Goal: Find specific page/section: Find specific page/section

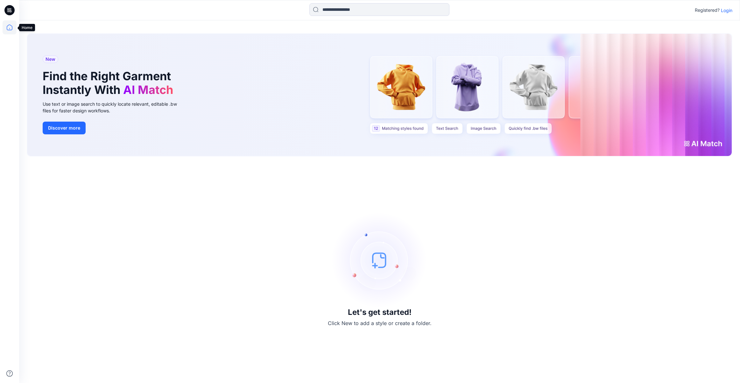
click at [10, 28] on icon at bounding box center [10, 27] width 14 height 14
click at [728, 11] on p "Login" at bounding box center [726, 10] width 11 height 7
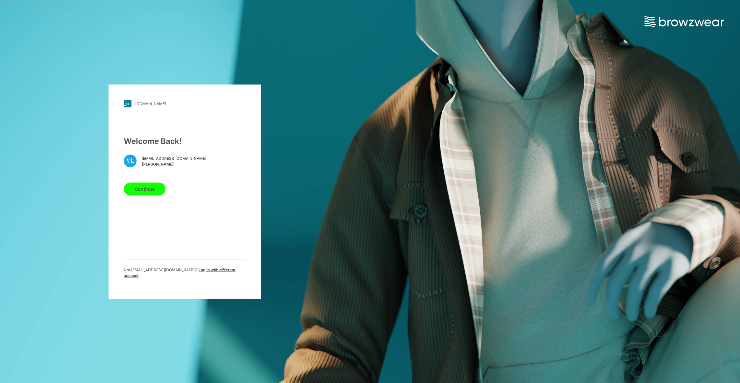
click at [157, 189] on button "Continue" at bounding box center [145, 188] width 42 height 13
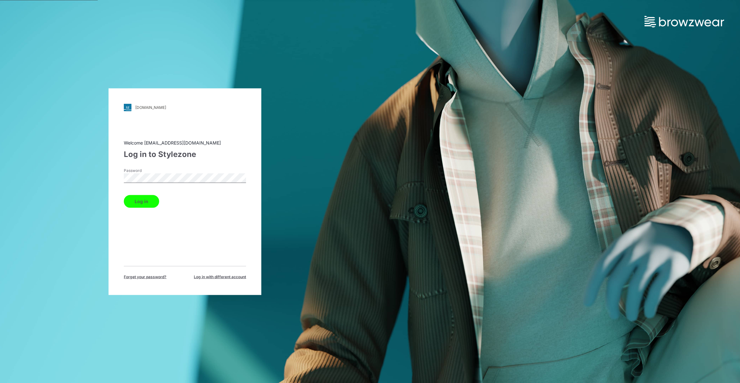
click at [144, 200] on button "Log in" at bounding box center [141, 201] width 35 height 13
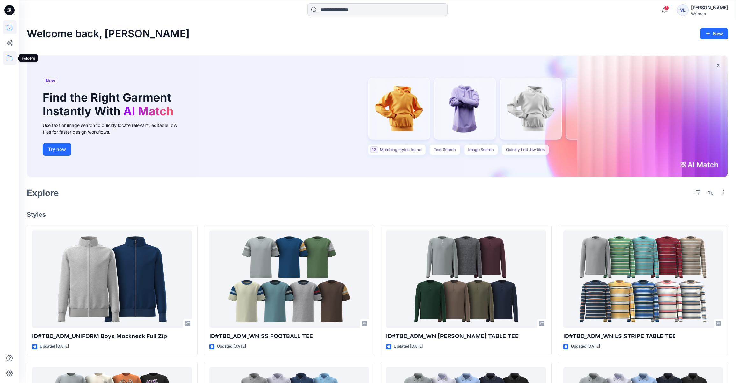
click at [10, 57] on icon at bounding box center [10, 58] width 14 height 14
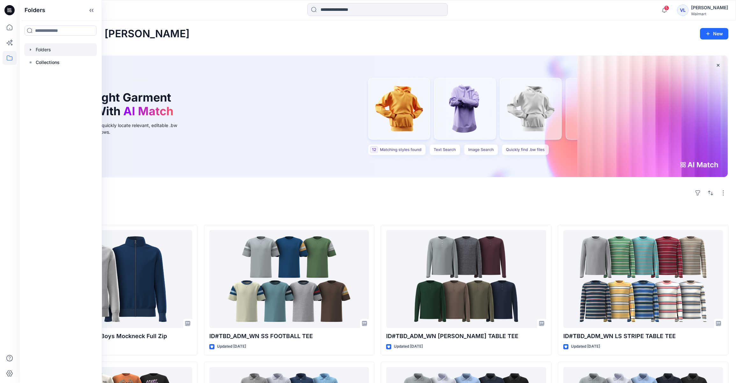
click at [47, 50] on div at bounding box center [60, 49] width 73 height 13
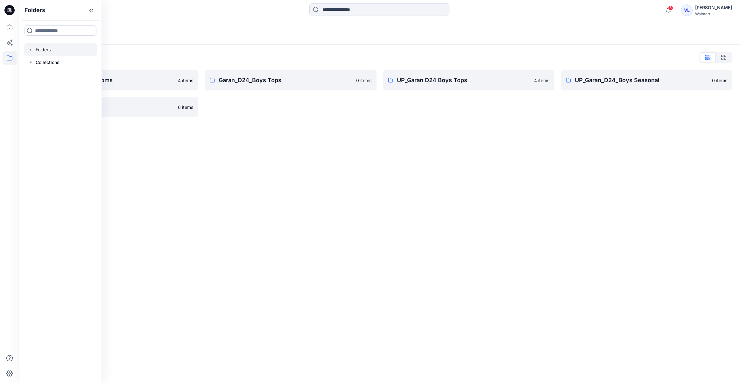
click at [362, 191] on div "Folders Folders List Garan_D24_Boys Bottoms 4 items UP_Garan/Uniforms 6 items G…" at bounding box center [379, 201] width 721 height 363
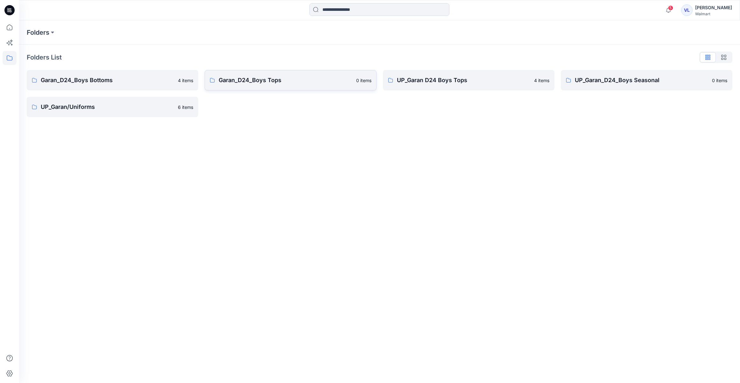
click at [270, 80] on p "Garan_D24_Boys Tops" at bounding box center [285, 80] width 133 height 9
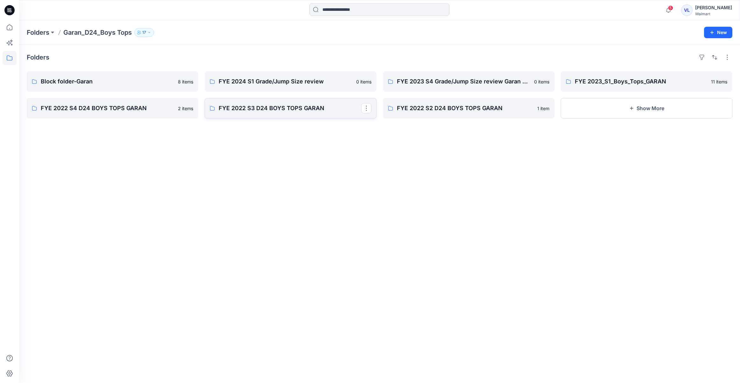
click at [252, 110] on p "FYE 2022 S3 D24 BOYS TOPS GARAN" at bounding box center [290, 108] width 142 height 9
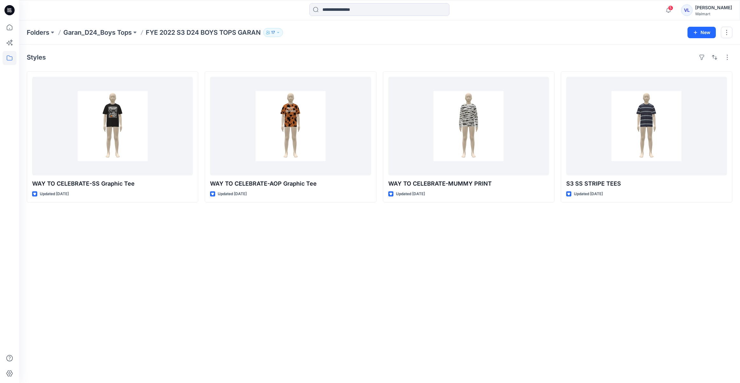
click at [98, 32] on p "Garan_D24_Boys Tops" at bounding box center [97, 32] width 68 height 9
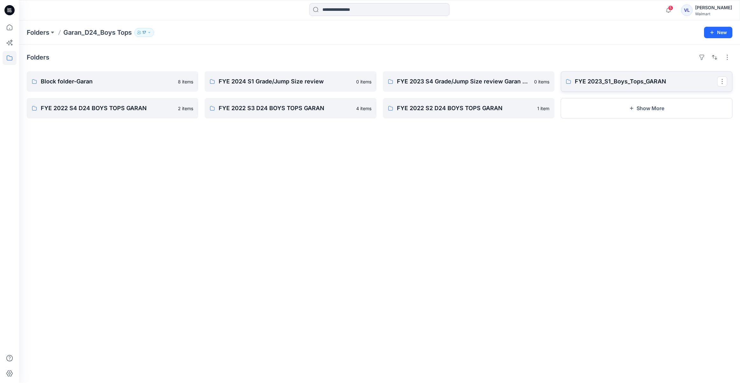
click at [632, 83] on p "FYE 2023_S1_Boys_Tops_GARAN" at bounding box center [646, 81] width 142 height 9
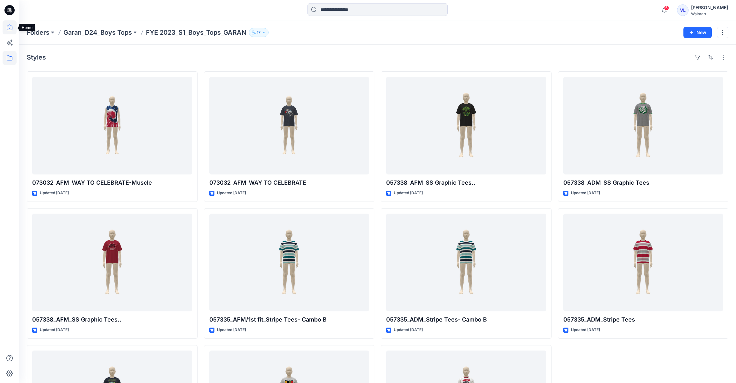
click at [10, 27] on icon at bounding box center [10, 27] width 14 height 14
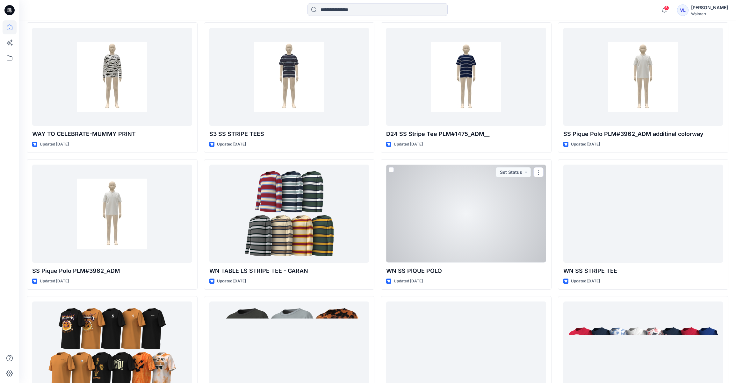
scroll to position [4584, 0]
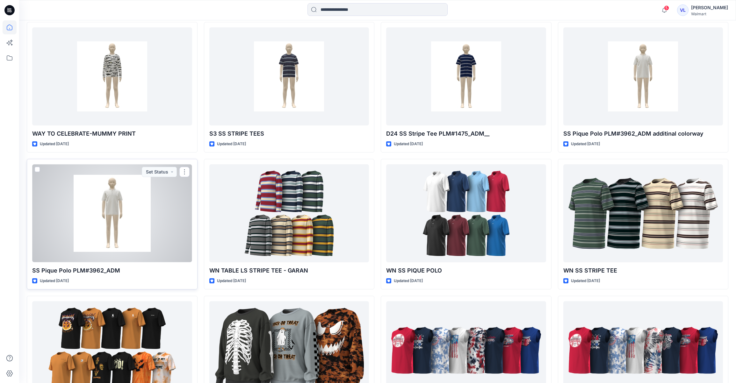
click at [117, 203] on div at bounding box center [112, 213] width 160 height 98
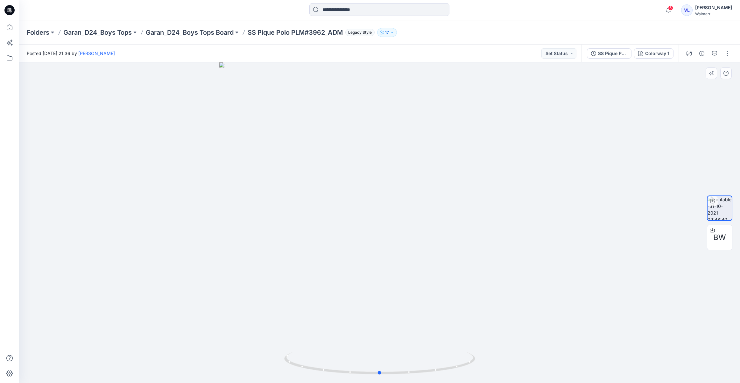
click at [392, 152] on div at bounding box center [379, 222] width 721 height 321
click at [388, 141] on div at bounding box center [379, 222] width 721 height 321
drag, startPoint x: 397, startPoint y: 139, endPoint x: 402, endPoint y: 139, distance: 4.5
click at [397, 139] on div at bounding box center [379, 222] width 721 height 321
click at [381, 364] on icon at bounding box center [380, 366] width 4 height 4
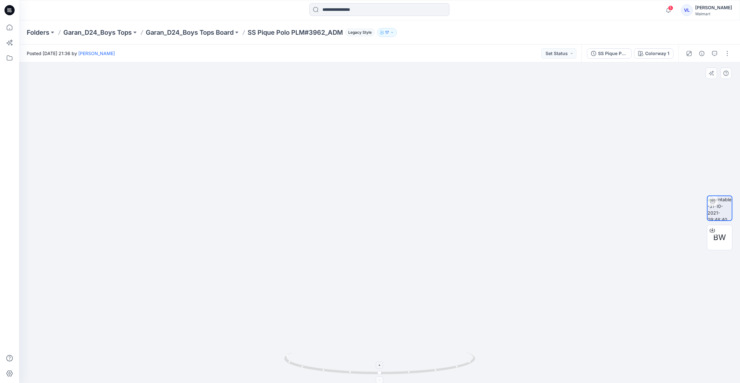
click at [381, 364] on icon at bounding box center [380, 366] width 4 height 4
click at [381, 364] on foreignobject at bounding box center [379, 365] width 7 height 7
drag, startPoint x: 378, startPoint y: 106, endPoint x: 363, endPoint y: 293, distance: 186.9
click at [363, 293] on img at bounding box center [379, 222] width 621 height 321
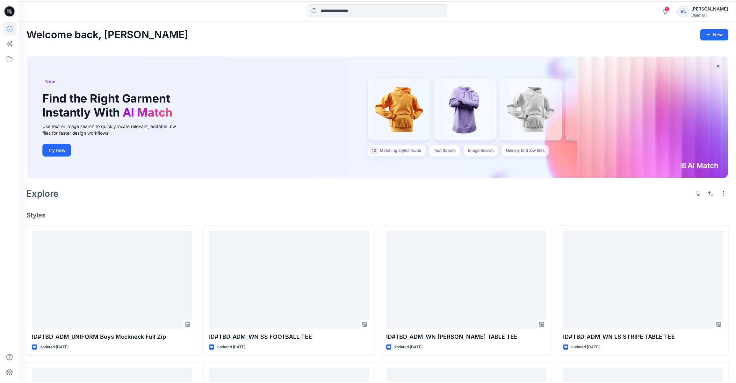
scroll to position [4584, 0]
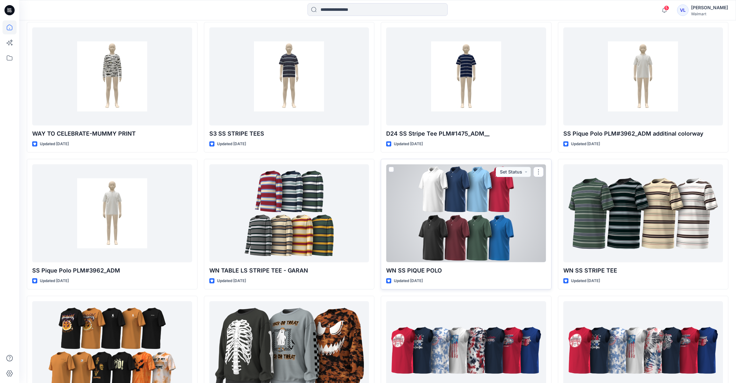
click at [479, 191] on div at bounding box center [466, 213] width 160 height 98
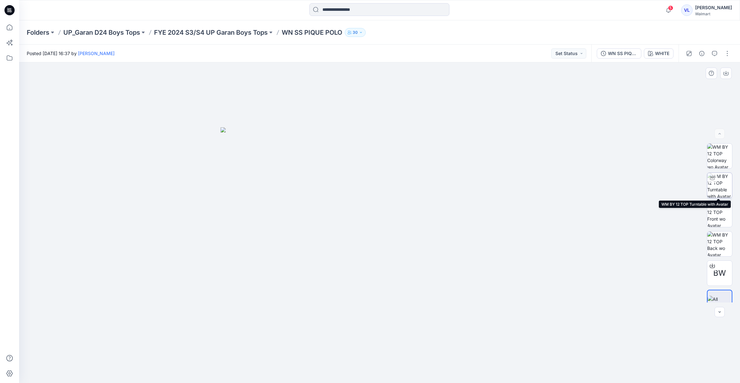
click at [718, 177] on img at bounding box center [720, 185] width 25 height 25
drag, startPoint x: 380, startPoint y: 363, endPoint x: 386, endPoint y: 344, distance: 19.8
click at [380, 363] on div at bounding box center [379, 365] width 7 height 7
drag, startPoint x: 385, startPoint y: 179, endPoint x: 371, endPoint y: 314, distance: 135.1
click at [371, 314] on img at bounding box center [365, 185] width 828 height 396
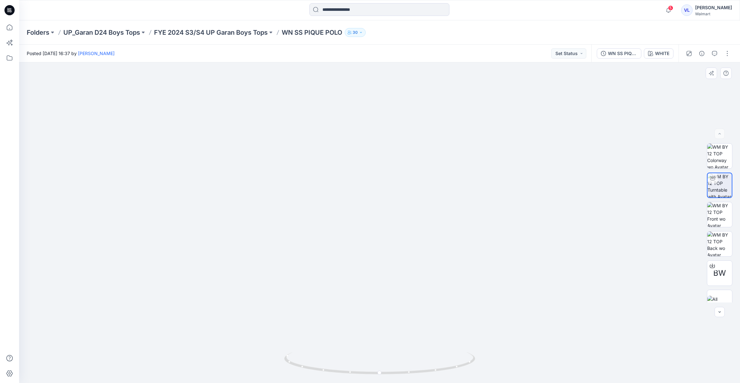
drag, startPoint x: 372, startPoint y: 246, endPoint x: 375, endPoint y: 320, distance: 74.3
click at [372, 326] on img at bounding box center [365, 222] width 828 height 321
click at [404, 265] on img at bounding box center [365, 222] width 828 height 321
click at [384, 227] on img at bounding box center [365, 222] width 828 height 321
click at [380, 365] on foreignobject at bounding box center [379, 365] width 7 height 7
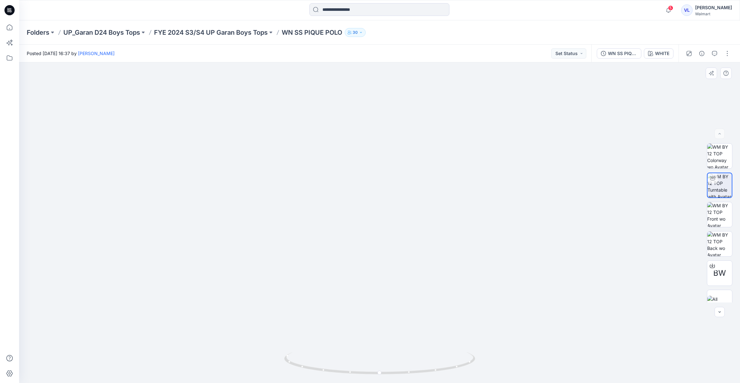
drag, startPoint x: 364, startPoint y: 304, endPoint x: 402, endPoint y: 304, distance: 37.9
click at [402, 304] on img at bounding box center [383, 222] width 975 height 321
click at [388, 296] on img at bounding box center [383, 222] width 975 height 321
click at [721, 296] on img at bounding box center [720, 302] width 25 height 13
click at [404, 165] on img at bounding box center [380, 255] width 318 height 256
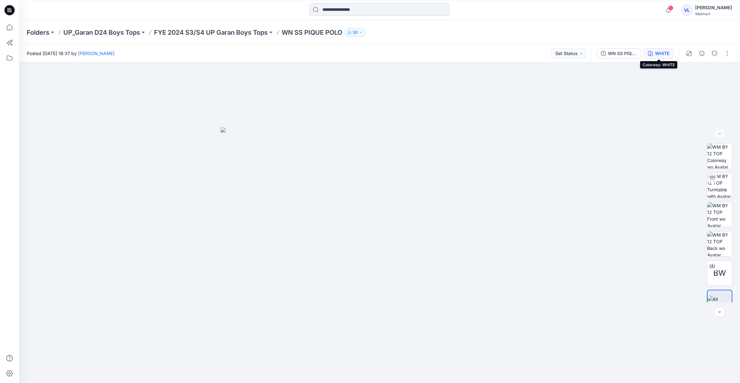
click at [663, 55] on div "WHITE" at bounding box center [662, 53] width 14 height 7
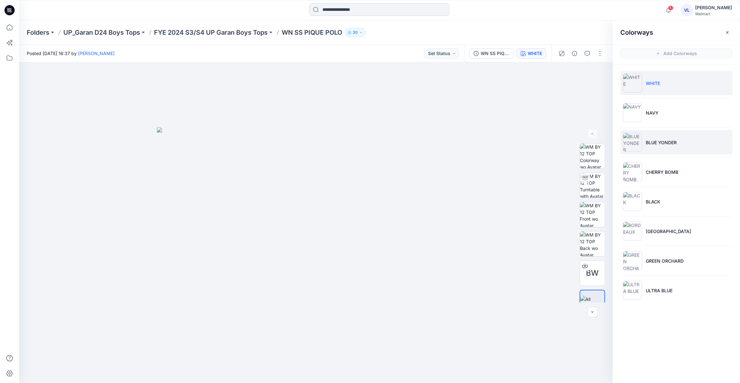
click at [659, 142] on p "BLUE YONDER" at bounding box center [661, 142] width 31 height 7
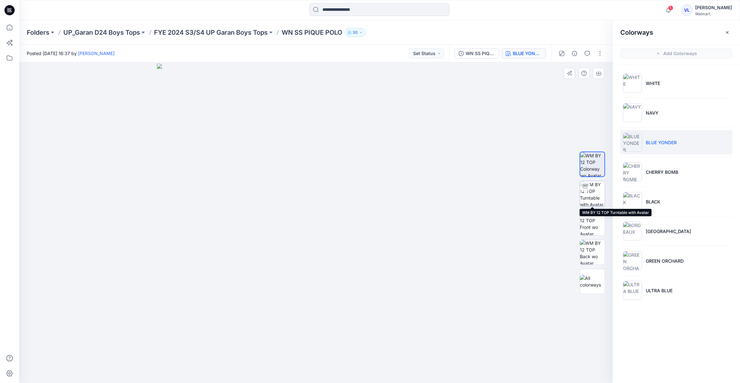
click at [593, 190] on img at bounding box center [592, 193] width 25 height 25
drag, startPoint x: 318, startPoint y: 364, endPoint x: 318, endPoint y: 353, distance: 11.2
click at [318, 364] on icon at bounding box center [316, 366] width 4 height 4
drag, startPoint x: 318, startPoint y: 143, endPoint x: 287, endPoint y: 333, distance: 192.4
click at [289, 353] on div at bounding box center [316, 222] width 594 height 321
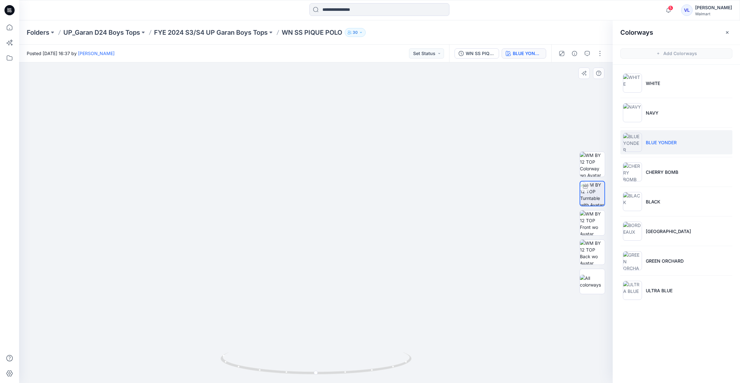
drag, startPoint x: 313, startPoint y: 220, endPoint x: 312, endPoint y: 305, distance: 84.7
click at [312, 305] on img at bounding box center [286, 209] width 962 height 347
click at [422, 210] on img at bounding box center [286, 209] width 962 height 347
drag, startPoint x: 318, startPoint y: 247, endPoint x: 321, endPoint y: 276, distance: 29.1
click at [320, 277] on img at bounding box center [288, 222] width 962 height 321
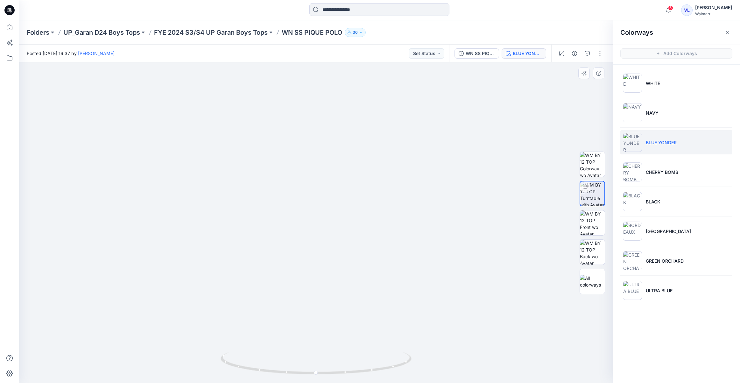
click at [400, 245] on img at bounding box center [288, 222] width 962 height 321
drag, startPoint x: 316, startPoint y: 374, endPoint x: 325, endPoint y: 363, distance: 14.2
click at [325, 363] on icon at bounding box center [317, 364] width 193 height 24
click at [446, 261] on img at bounding box center [288, 222] width 962 height 321
click at [634, 287] on img at bounding box center [632, 290] width 19 height 19
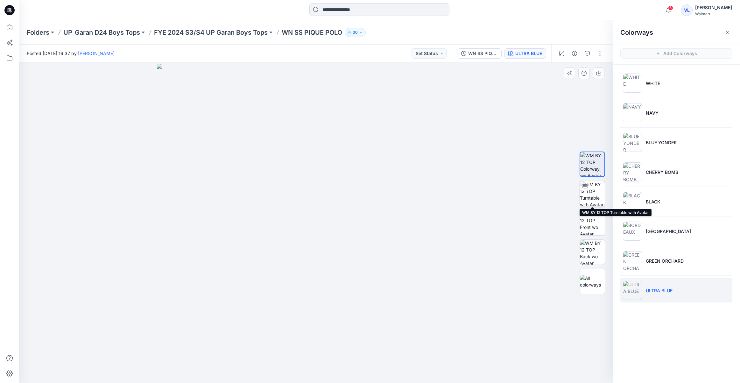
click at [591, 188] on img at bounding box center [592, 193] width 25 height 25
drag, startPoint x: 317, startPoint y: 365, endPoint x: 318, endPoint y: 361, distance: 3.4
click at [317, 364] on icon at bounding box center [316, 366] width 4 height 4
drag, startPoint x: 326, startPoint y: 173, endPoint x: 326, endPoint y: 372, distance: 199.3
click at [326, 383] on html "5 Notifications [PERSON_NAME] changed the status of FALL 26V WN SS FOOTBALL TEE…" at bounding box center [370, 191] width 740 height 383
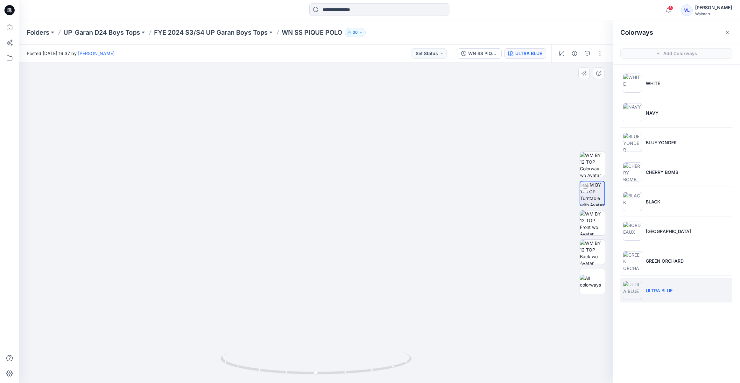
drag, startPoint x: 360, startPoint y: 240, endPoint x: 348, endPoint y: 328, distance: 88.6
click at [348, 328] on img at bounding box center [304, 222] width 908 height 321
click at [463, 216] on img at bounding box center [304, 222] width 908 height 321
drag, startPoint x: 356, startPoint y: 268, endPoint x: 345, endPoint y: 270, distance: 11.3
click at [345, 271] on img at bounding box center [292, 222] width 908 height 321
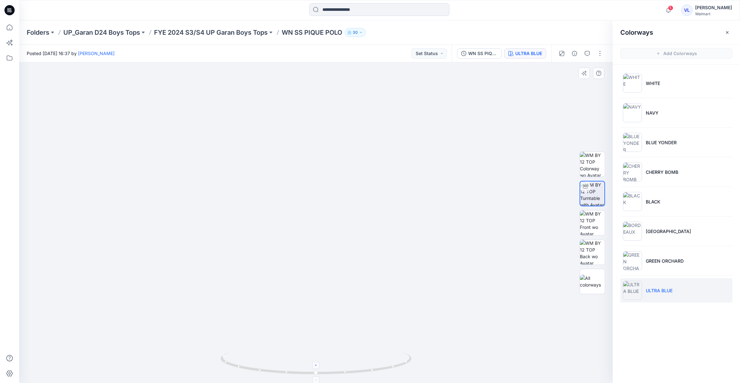
click at [317, 364] on foreignobject at bounding box center [315, 365] width 7 height 7
click at [250, 254] on img at bounding box center [287, 222] width 975 height 321
click at [324, 241] on img at bounding box center [287, 222] width 975 height 321
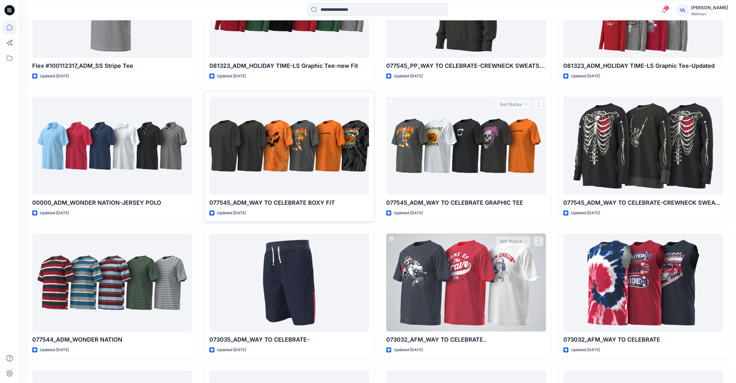
scroll to position [3840, 0]
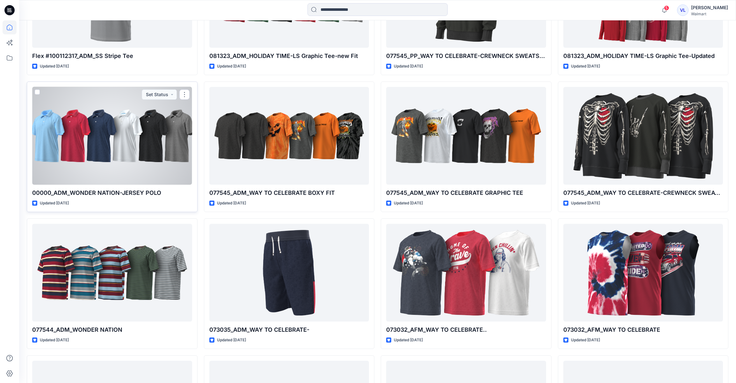
click at [75, 130] on div at bounding box center [112, 136] width 160 height 98
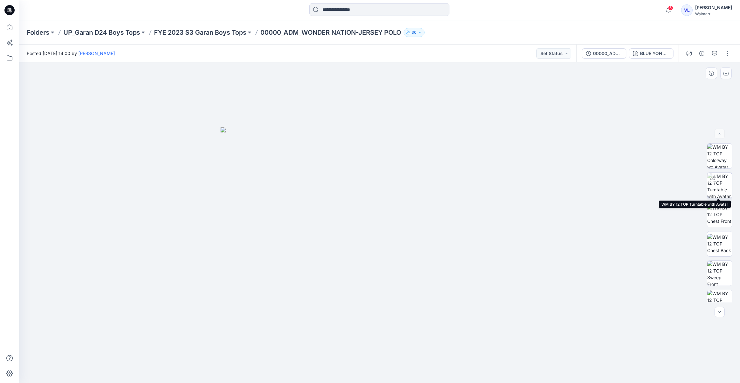
click at [720, 181] on img at bounding box center [720, 185] width 25 height 25
click at [380, 366] on icon at bounding box center [380, 366] width 4 height 4
click at [381, 365] on foreignobject at bounding box center [379, 365] width 7 height 7
drag, startPoint x: 383, startPoint y: 117, endPoint x: 378, endPoint y: 345, distance: 227.7
click at [378, 345] on img at bounding box center [374, 173] width 975 height 420
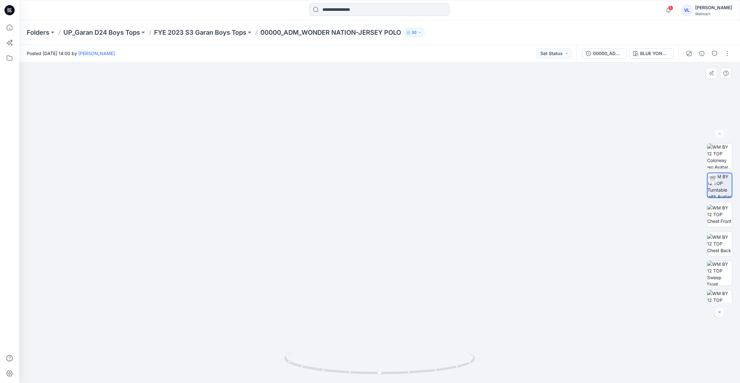
drag, startPoint x: 387, startPoint y: 224, endPoint x: 380, endPoint y: 298, distance: 73.9
click at [379, 299] on img at bounding box center [366, 210] width 975 height 346
click at [412, 260] on img at bounding box center [366, 211] width 975 height 346
click at [396, 258] on img at bounding box center [366, 211] width 975 height 346
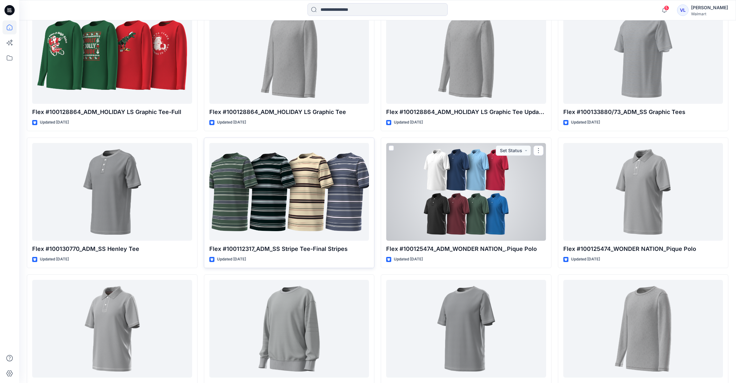
scroll to position [3088, 0]
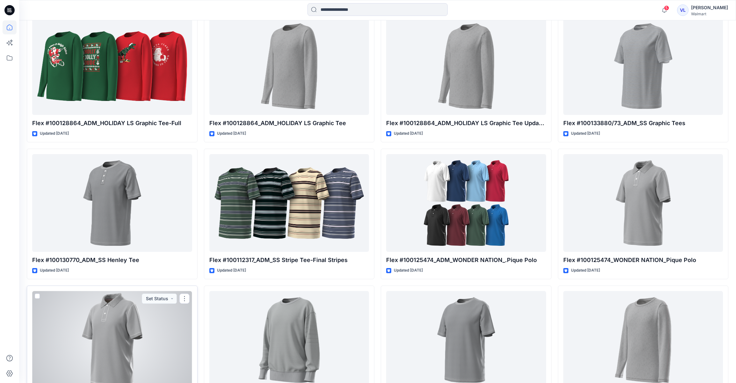
click at [114, 321] on div at bounding box center [112, 340] width 160 height 98
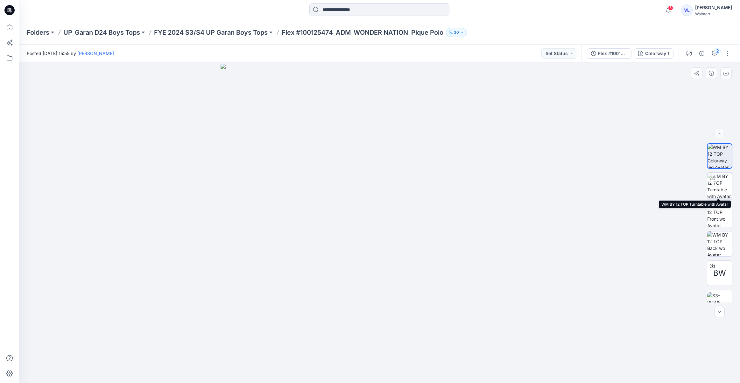
click at [723, 179] on img at bounding box center [720, 185] width 25 height 25
drag, startPoint x: 381, startPoint y: 365, endPoint x: 382, endPoint y: 360, distance: 4.9
click at [381, 364] on foreignobject at bounding box center [379, 365] width 7 height 7
drag, startPoint x: 402, startPoint y: 125, endPoint x: 402, endPoint y: 344, distance: 219.4
click at [402, 344] on img at bounding box center [380, 169] width 975 height 429
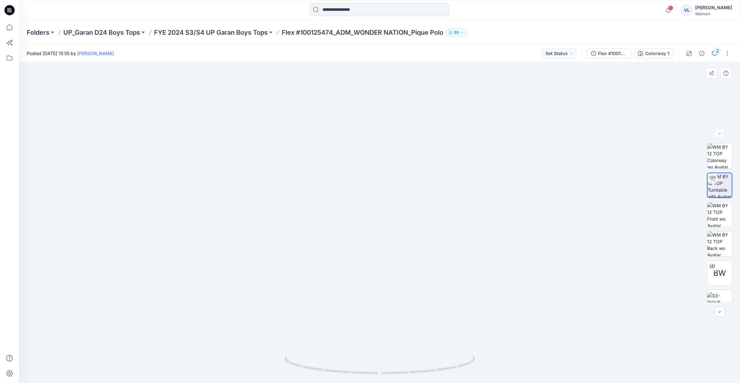
drag, startPoint x: 406, startPoint y: 211, endPoint x: 398, endPoint y: 281, distance: 69.9
click at [398, 281] on img at bounding box center [371, 204] width 975 height 357
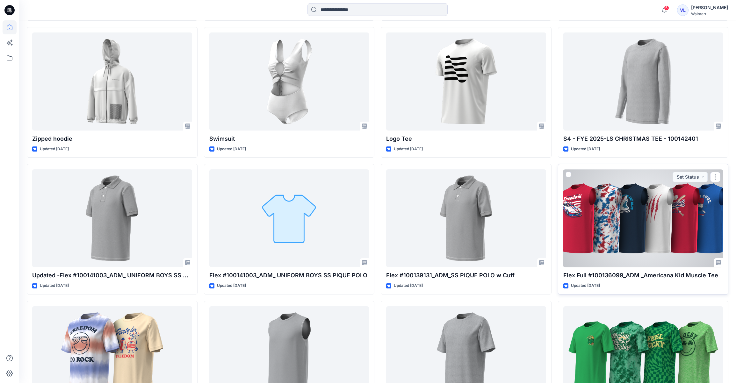
scroll to position [2386, 0]
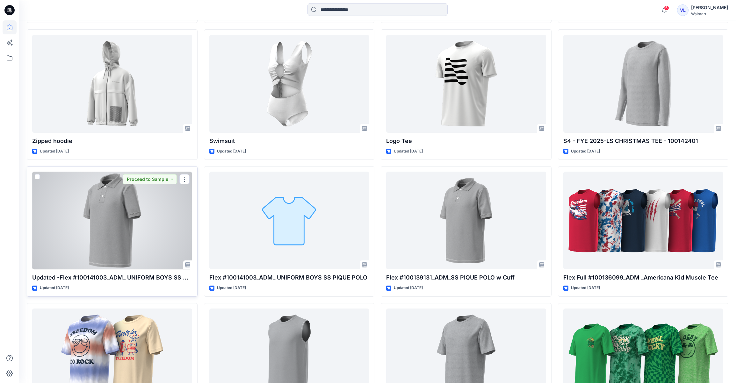
click at [106, 229] on div at bounding box center [112, 221] width 160 height 98
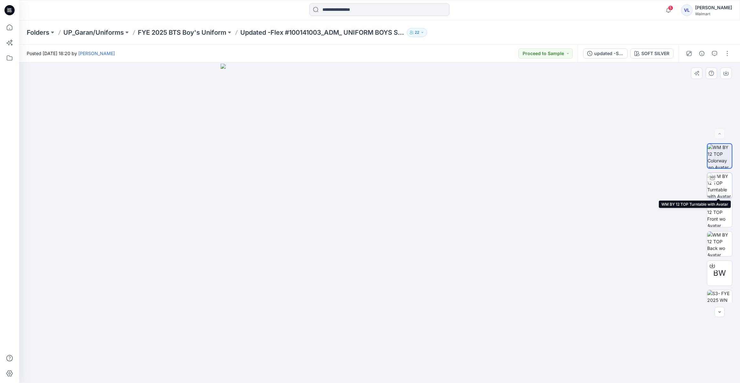
click at [721, 179] on img at bounding box center [720, 185] width 25 height 25
drag, startPoint x: 381, startPoint y: 365, endPoint x: 392, endPoint y: 345, distance: 22.1
click at [381, 364] on icon at bounding box center [380, 366] width 4 height 4
drag, startPoint x: 359, startPoint y: 138, endPoint x: 353, endPoint y: 320, distance: 182.5
click at [353, 321] on img at bounding box center [374, 193] width 761 height 380
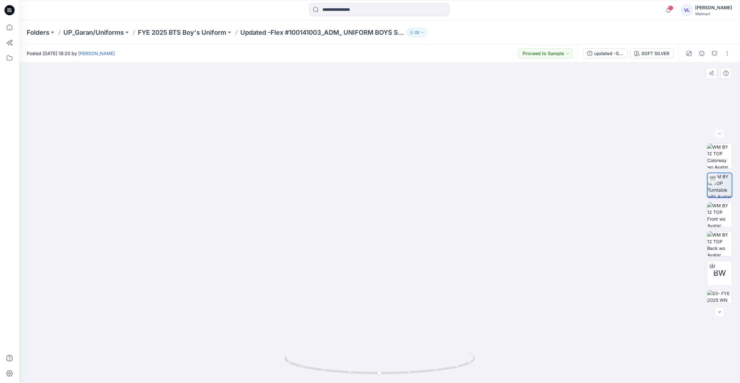
drag, startPoint x: 400, startPoint y: 241, endPoint x: 390, endPoint y: 328, distance: 87.8
click at [391, 330] on img at bounding box center [364, 222] width 761 height 321
click at [511, 181] on img at bounding box center [364, 222] width 761 height 321
click at [380, 216] on img at bounding box center [364, 222] width 761 height 321
drag, startPoint x: 381, startPoint y: 366, endPoint x: 384, endPoint y: 365, distance: 3.3
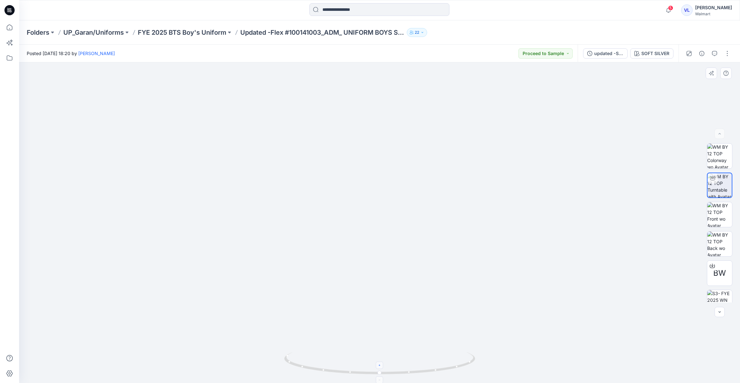
click at [384, 365] on icon at bounding box center [380, 364] width 193 height 24
click at [409, 374] on icon at bounding box center [380, 364] width 193 height 24
drag, startPoint x: 381, startPoint y: 374, endPoint x: 383, endPoint y: 370, distance: 4.3
click at [383, 370] on icon at bounding box center [380, 364] width 193 height 24
click at [477, 272] on img at bounding box center [284, 222] width 975 height 321
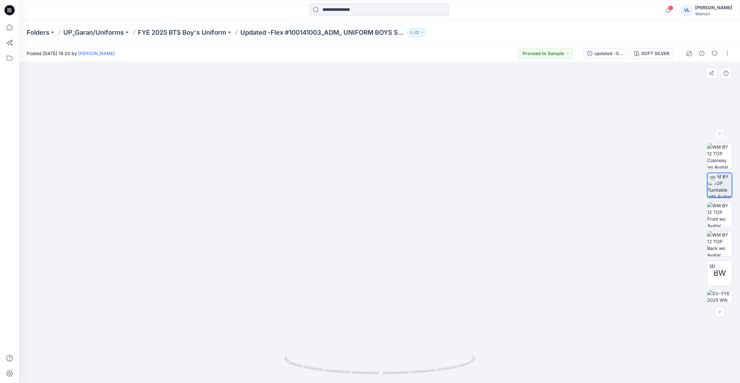
click at [527, 264] on img at bounding box center [364, 222] width 761 height 321
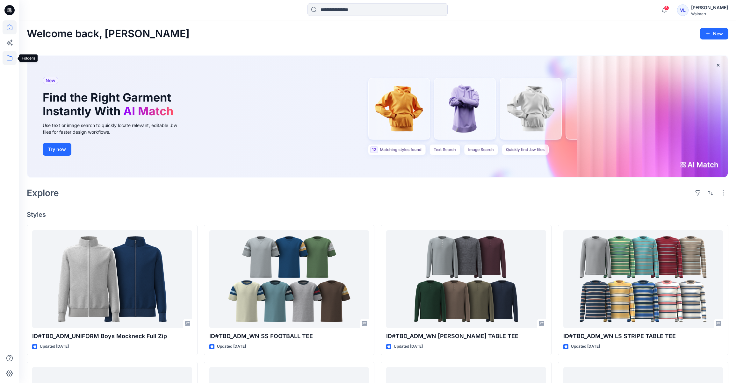
click at [10, 57] on icon at bounding box center [10, 58] width 14 height 14
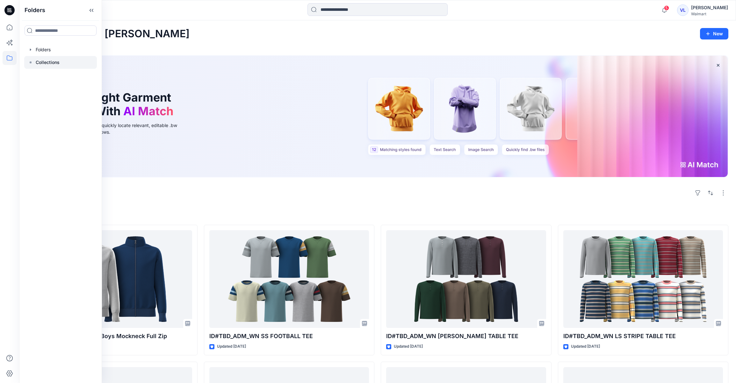
click at [49, 63] on p "Collections" at bounding box center [48, 63] width 24 height 8
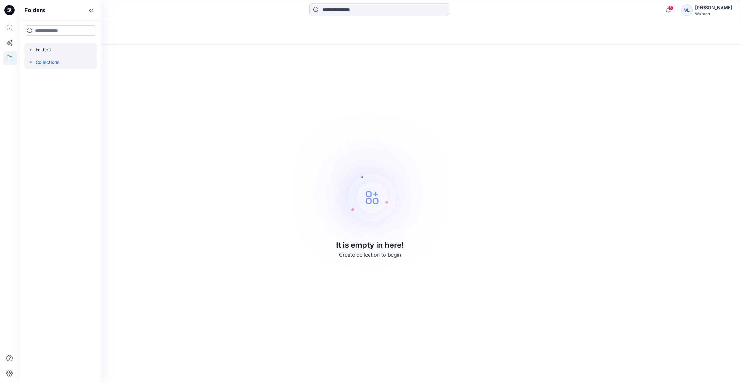
click at [44, 47] on div at bounding box center [60, 49] width 73 height 13
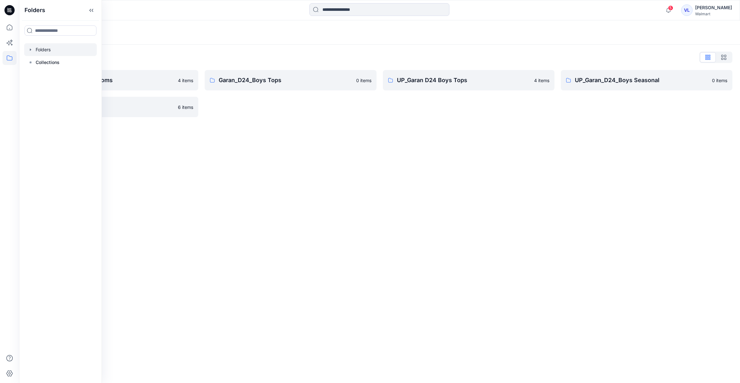
click at [201, 184] on div "Folders Folders List Garan_D24_Boys Bottoms 4 items UP_Garan/Uniforms 6 items G…" at bounding box center [379, 201] width 721 height 363
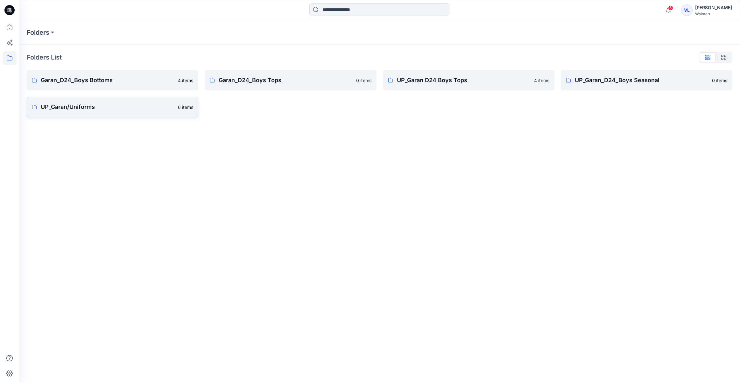
click at [78, 105] on p "UP_Garan/Uniforms" at bounding box center [107, 107] width 133 height 9
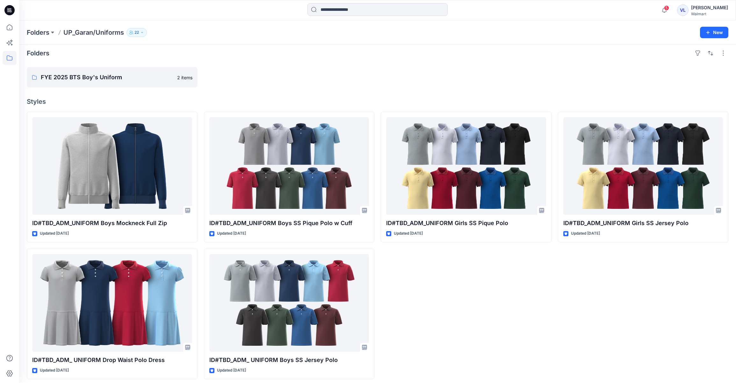
scroll to position [8, 0]
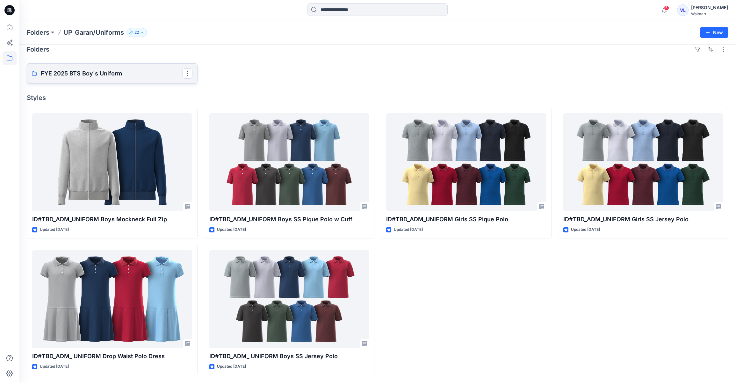
click at [118, 73] on p "FYE 2025 BTS Boy's Uniform" at bounding box center [111, 73] width 141 height 9
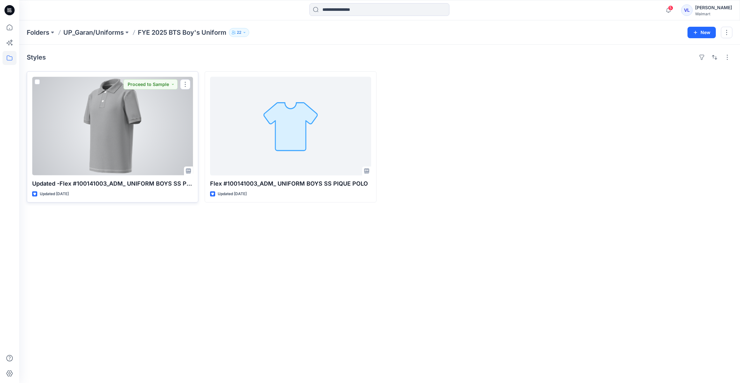
click at [115, 120] on div at bounding box center [112, 126] width 161 height 99
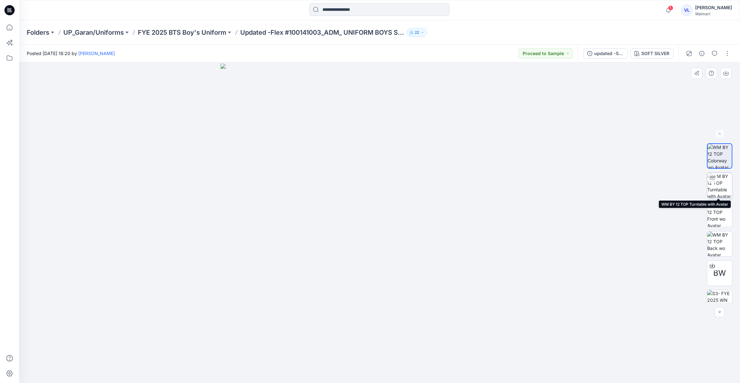
click at [721, 183] on img at bounding box center [720, 185] width 25 height 25
drag, startPoint x: 381, startPoint y: 365, endPoint x: 387, endPoint y: 350, distance: 16.1
click at [381, 365] on icon at bounding box center [380, 366] width 4 height 4
drag, startPoint x: 391, startPoint y: 151, endPoint x: 384, endPoint y: 313, distance: 161.6
click at [384, 313] on img at bounding box center [372, 193] width 801 height 379
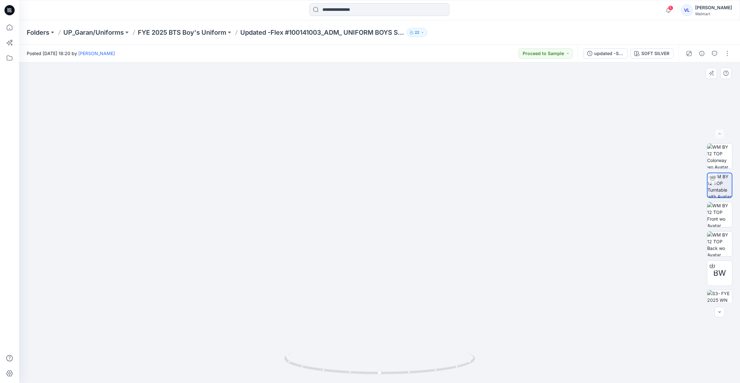
drag, startPoint x: 413, startPoint y: 220, endPoint x: 411, endPoint y: 267, distance: 46.5
click at [411, 267] on img at bounding box center [370, 217] width 801 height 332
click at [712, 265] on icon at bounding box center [712, 264] width 3 height 3
drag, startPoint x: 381, startPoint y: 374, endPoint x: 403, endPoint y: 372, distance: 22.4
click at [403, 372] on icon at bounding box center [380, 364] width 193 height 24
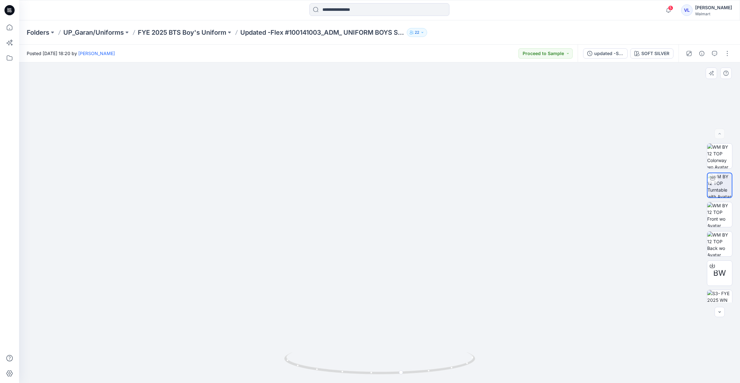
click at [528, 309] on img at bounding box center [370, 217] width 801 height 332
click at [585, 250] on img at bounding box center [370, 217] width 801 height 332
click at [675, 10] on icon "button" at bounding box center [669, 10] width 12 height 13
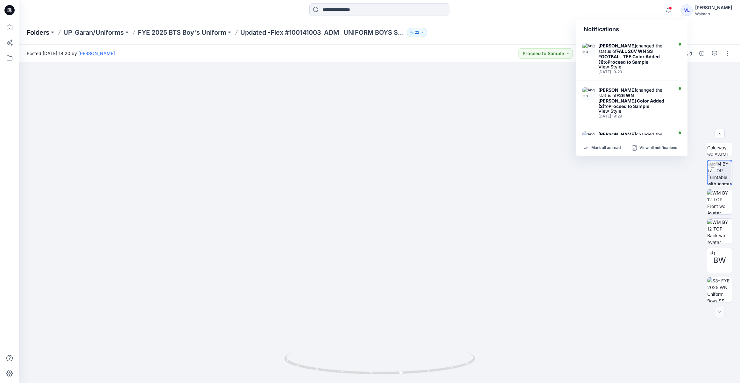
click at [37, 32] on p "Folders" at bounding box center [38, 32] width 23 height 9
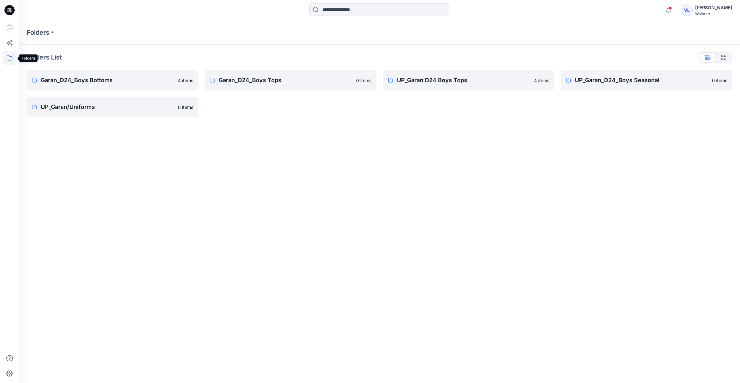
click at [10, 58] on icon at bounding box center [10, 58] width 14 height 14
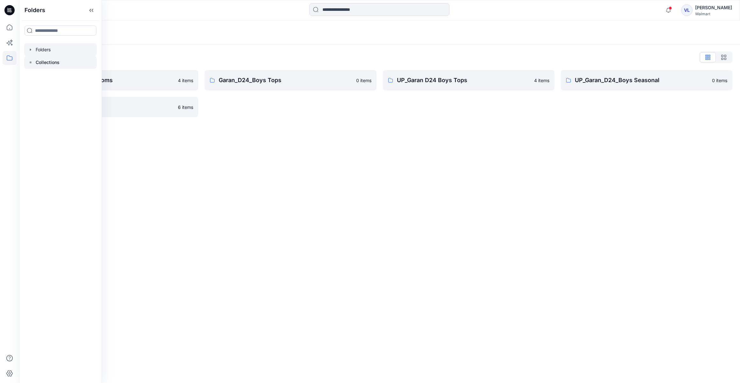
click at [49, 62] on p "Collections" at bounding box center [48, 63] width 24 height 8
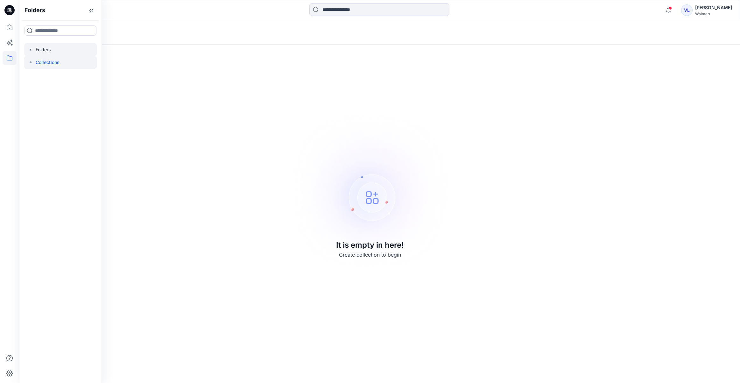
click at [41, 49] on div at bounding box center [60, 49] width 73 height 13
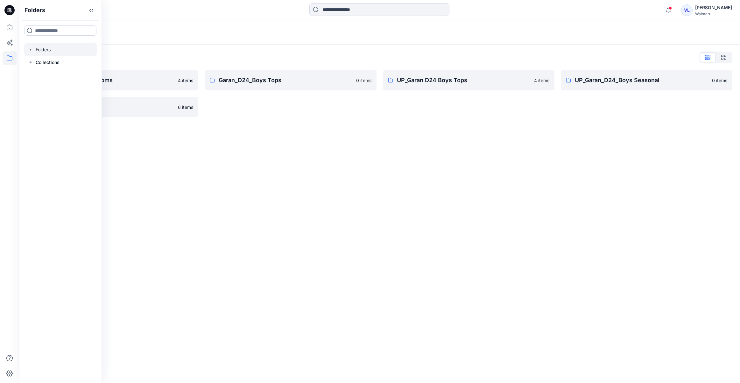
drag, startPoint x: 325, startPoint y: 158, endPoint x: 348, endPoint y: 153, distance: 23.4
click at [325, 158] on div "Folders Folders List Garan_D24_Boys Bottoms 4 items UP_Garan/Uniforms 6 items G…" at bounding box center [379, 201] width 721 height 363
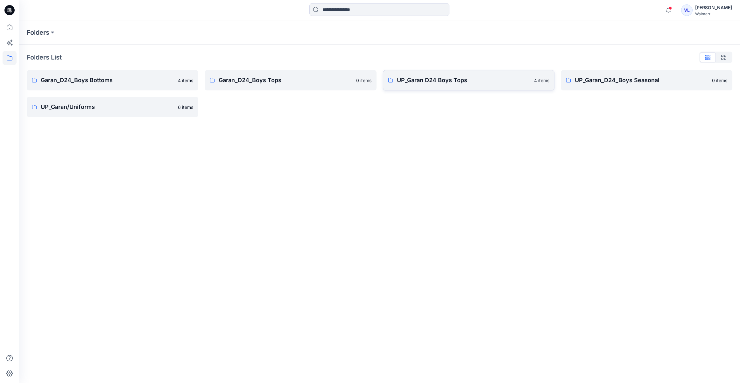
click at [452, 80] on p "UP_Garan D24 Boys Tops" at bounding box center [463, 80] width 133 height 9
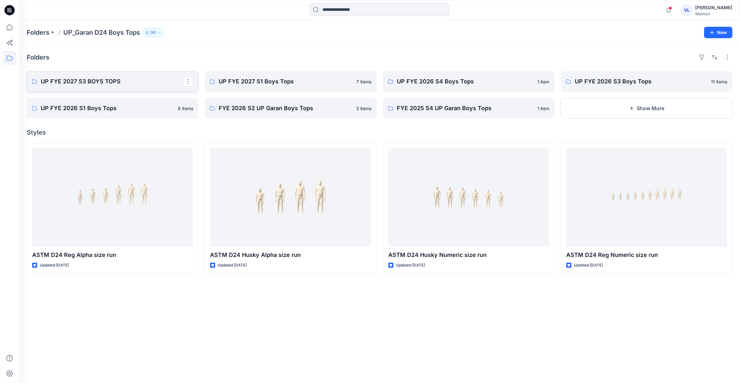
click at [115, 77] on p "UP FYE 2027 S3 BOYS TOPS" at bounding box center [112, 81] width 142 height 9
